Goal: Task Accomplishment & Management: Use online tool/utility

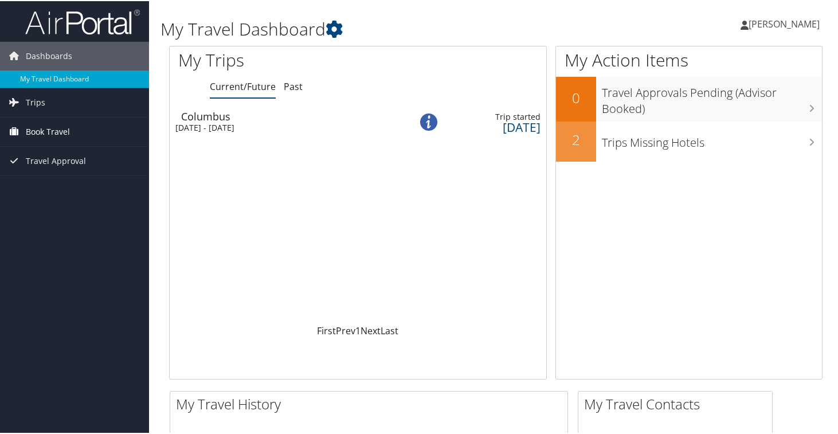
click at [24, 127] on link "Book Travel" at bounding box center [74, 130] width 149 height 29
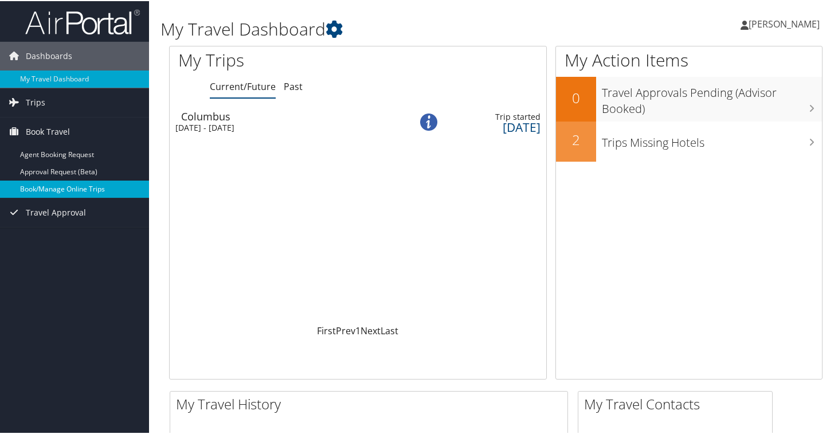
click at [83, 184] on link "Book/Manage Online Trips" at bounding box center [74, 187] width 149 height 17
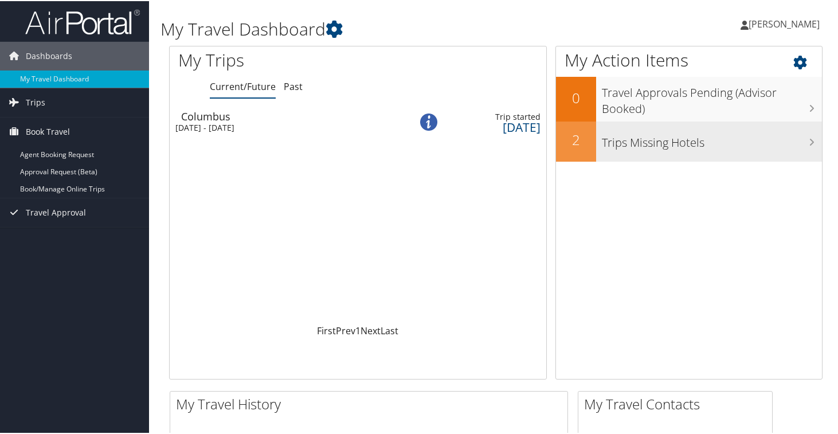
click at [684, 124] on div "Trips Missing Hotels" at bounding box center [709, 140] width 226 height 40
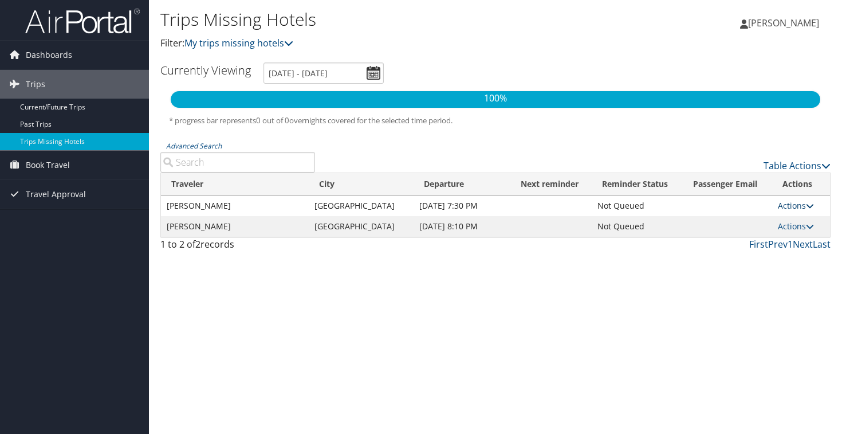
click at [790, 206] on link "Actions" at bounding box center [796, 205] width 36 height 11
click at [759, 263] on link "Attach Hotel" at bounding box center [768, 261] width 79 height 19
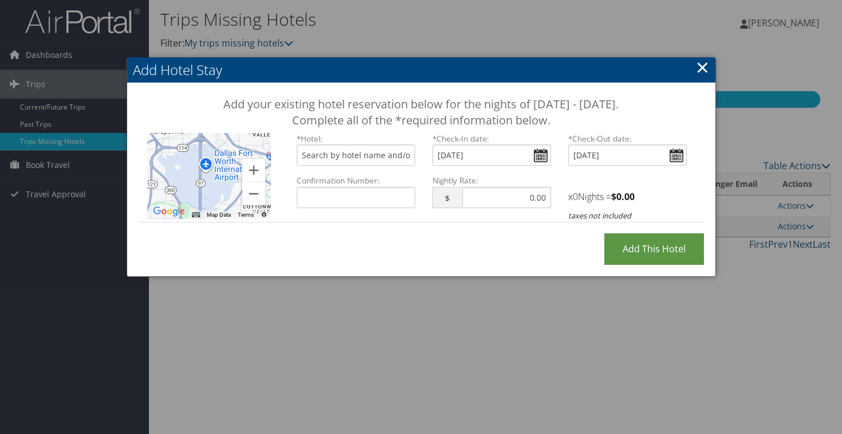
click at [704, 65] on link "×" at bounding box center [702, 67] width 13 height 23
